Goal: Transaction & Acquisition: Download file/media

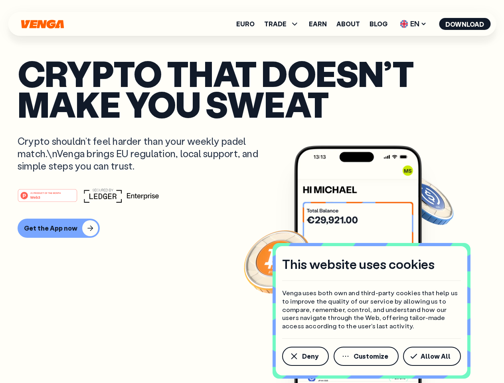
click at [252, 191] on div "#1 PRODUCT OF THE MONTH Web3" at bounding box center [252, 195] width 469 height 14
click at [305, 356] on span "Deny" at bounding box center [310, 356] width 16 height 6
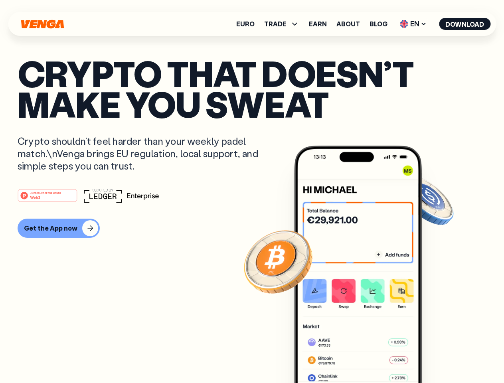
click at [367, 356] on img at bounding box center [358, 279] width 128 height 267
click at [433, 356] on article "Crypto that doesn’t make you sweat Crypto shouldn’t feel harder than your weekl…" at bounding box center [252, 207] width 469 height 299
click at [284, 24] on span "TRADE" at bounding box center [275, 24] width 22 height 6
click at [413, 24] on span "EN" at bounding box center [413, 24] width 32 height 13
click at [465, 24] on button "Download" at bounding box center [464, 24] width 51 height 12
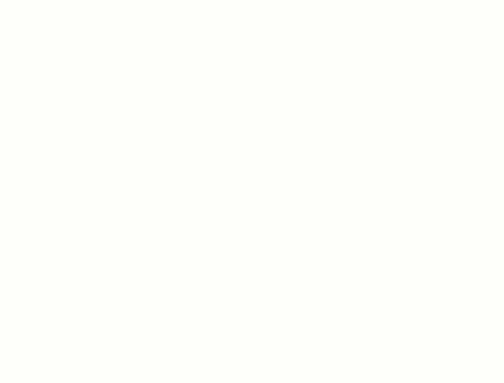
click at [57, 0] on html "This website uses cookies Venga uses both own and third-party cookies that help…" at bounding box center [252, 0] width 504 height 0
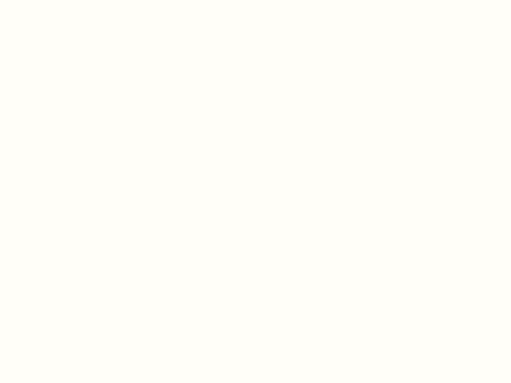
click at [49, 0] on html "This website uses cookies Venga uses both own and third-party cookies that help…" at bounding box center [255, 0] width 511 height 0
